Goal: Navigation & Orientation: Go to known website

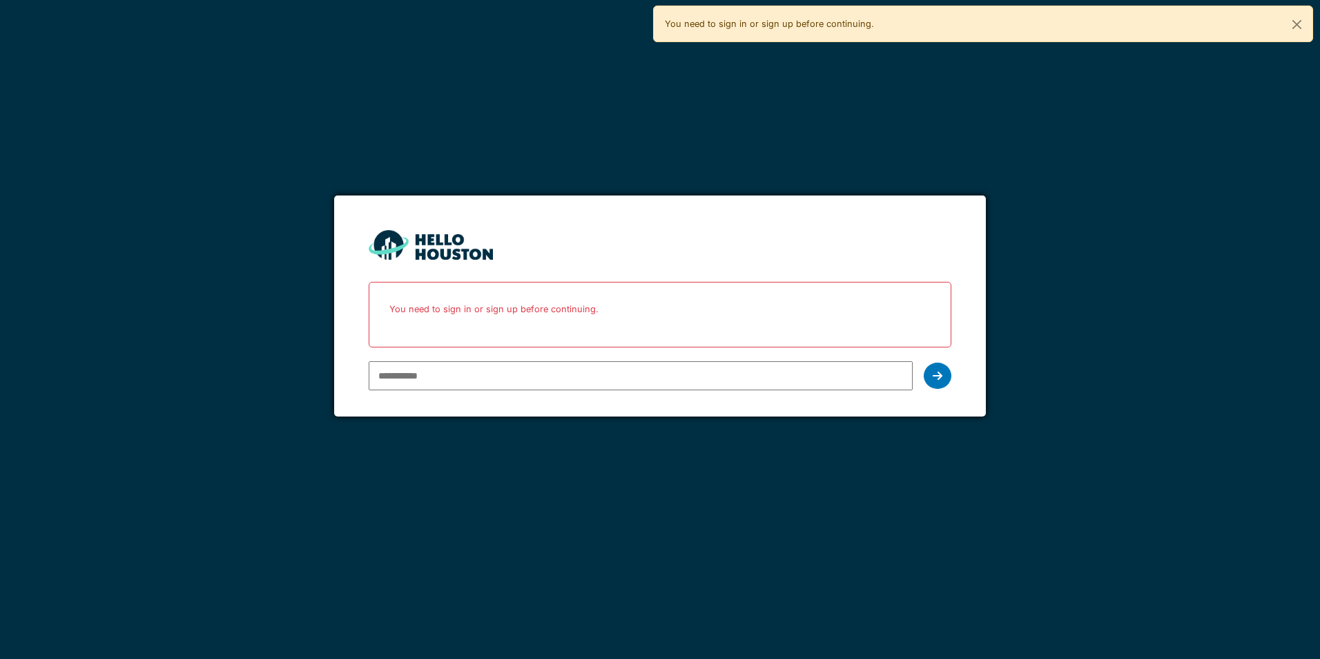
type input "**********"
click at [934, 369] on div at bounding box center [938, 376] width 28 height 26
click at [940, 374] on icon at bounding box center [938, 375] width 10 height 11
click at [940, 383] on div at bounding box center [938, 376] width 28 height 26
click at [938, 380] on icon at bounding box center [938, 375] width 10 height 11
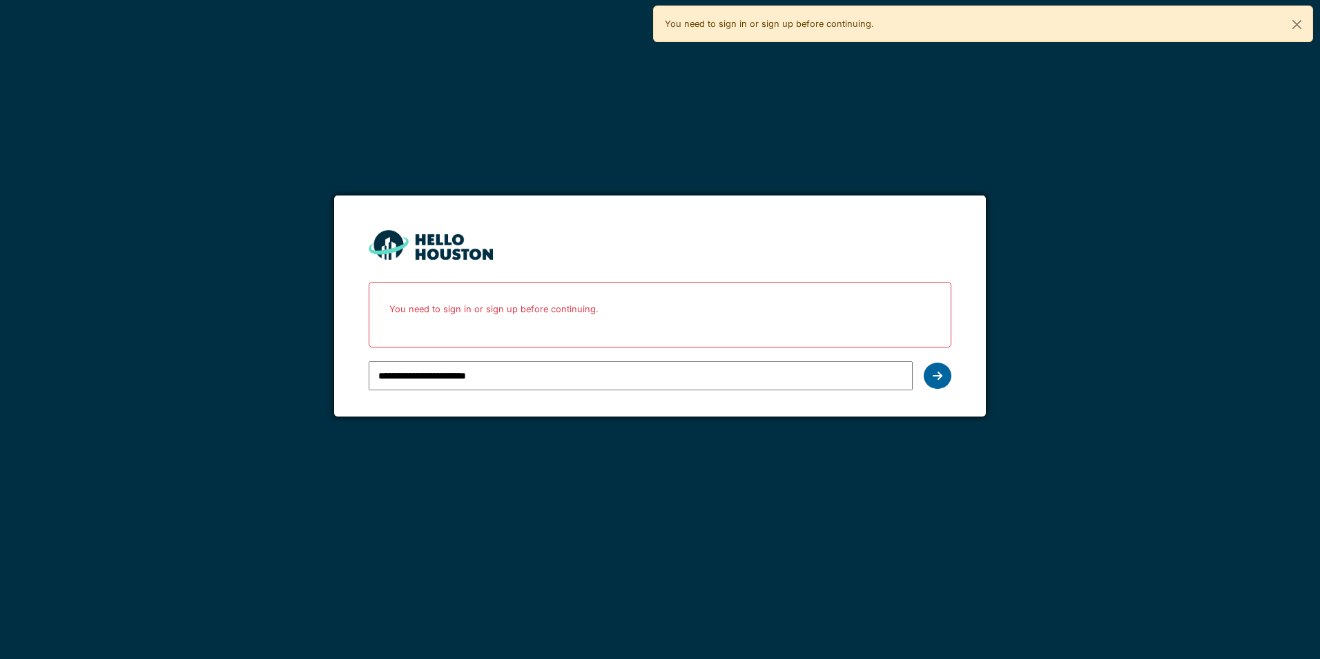
click at [931, 383] on div at bounding box center [938, 376] width 28 height 26
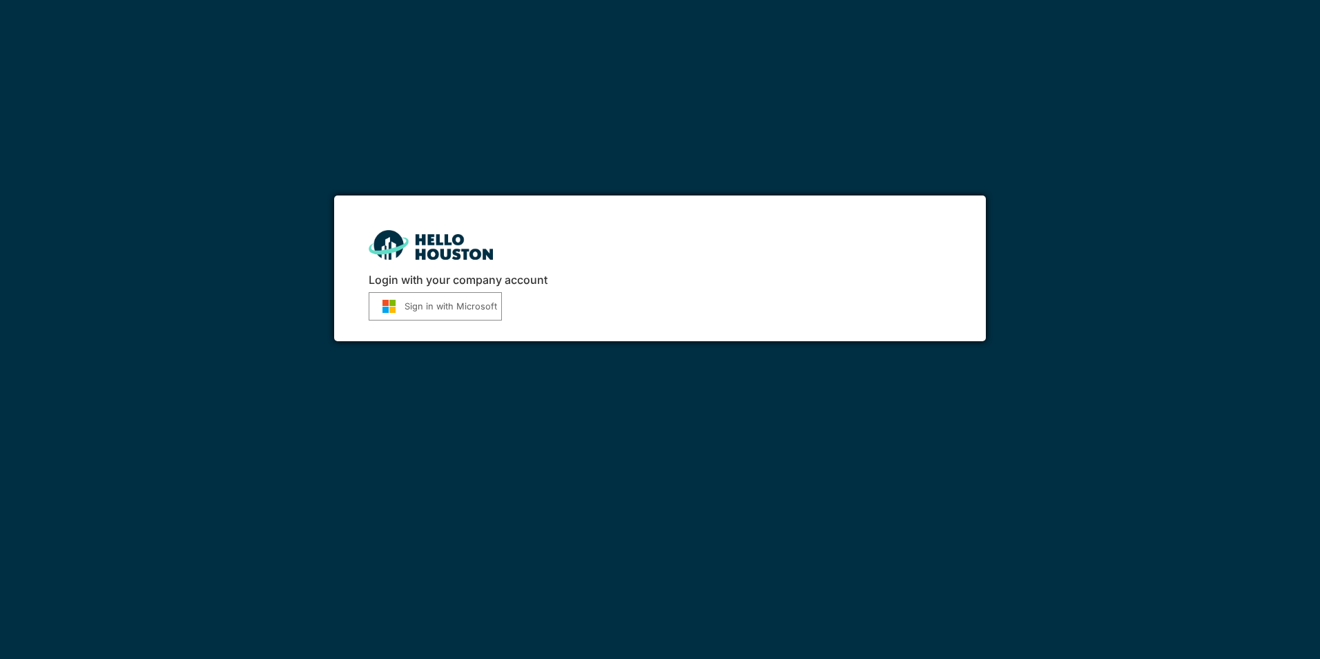
click at [418, 307] on button "Sign in with Microsoft" at bounding box center [435, 306] width 133 height 28
click at [445, 305] on button "Sign in with Microsoft" at bounding box center [435, 306] width 133 height 28
